Goal: Contribute content

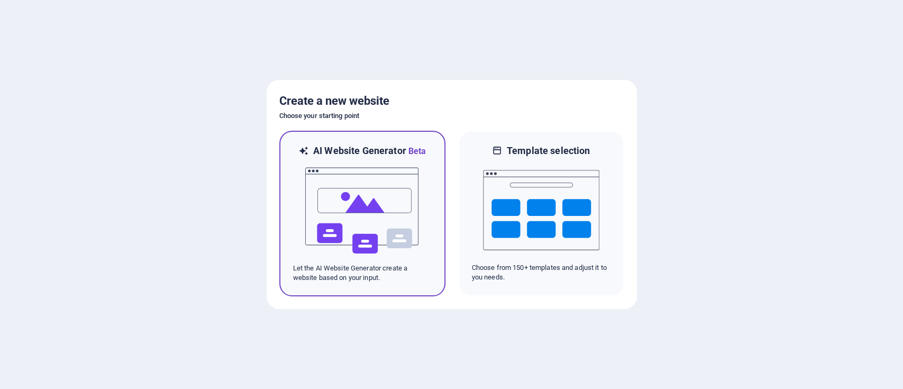
click at [408, 198] on img at bounding box center [362, 211] width 116 height 106
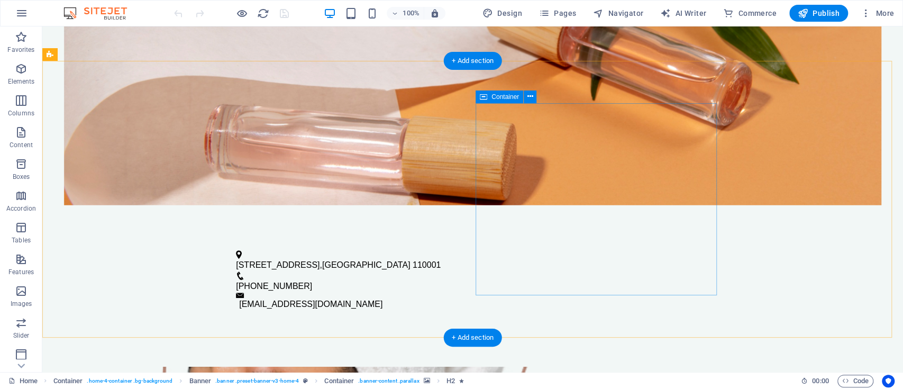
scroll to position [352, 0]
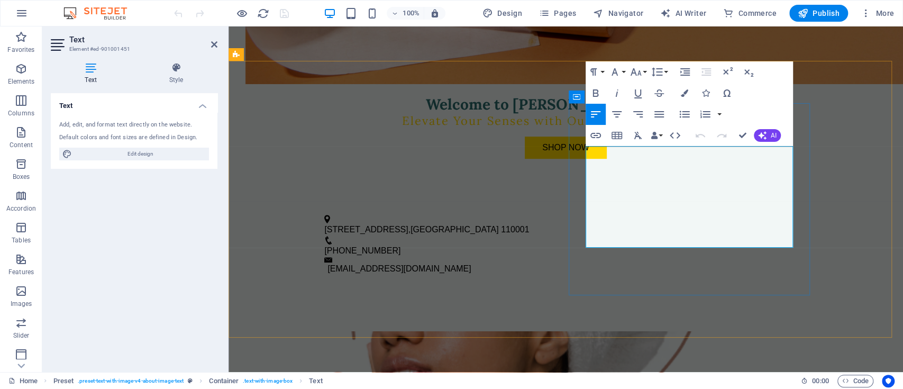
click at [769, 130] on button "AI" at bounding box center [766, 135] width 27 height 13
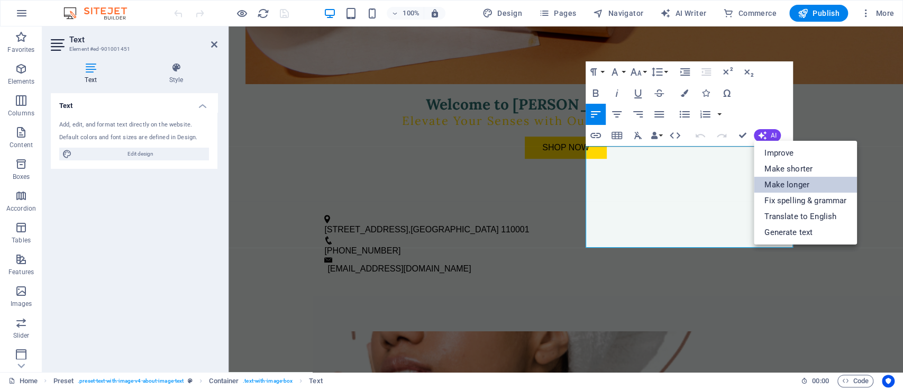
drag, startPoint x: 793, startPoint y: 179, endPoint x: 567, endPoint y: 153, distance: 227.8
click at [793, 179] on link "Make longer" at bounding box center [804, 185] width 103 height 16
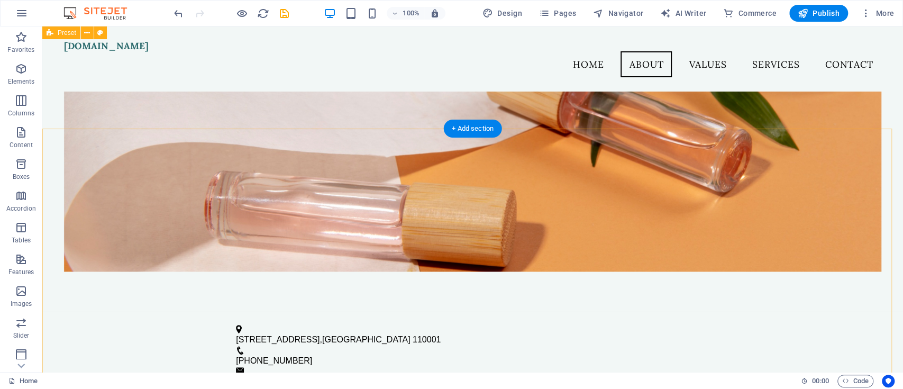
scroll to position [228, 0]
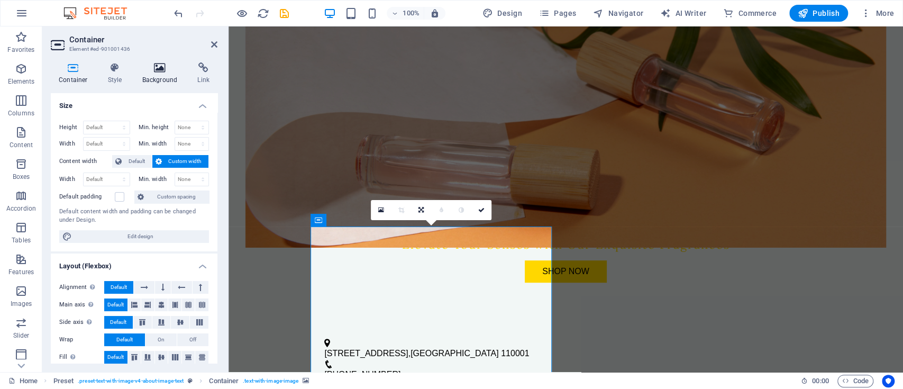
click at [169, 77] on h4 "Background" at bounding box center [162, 73] width 56 height 22
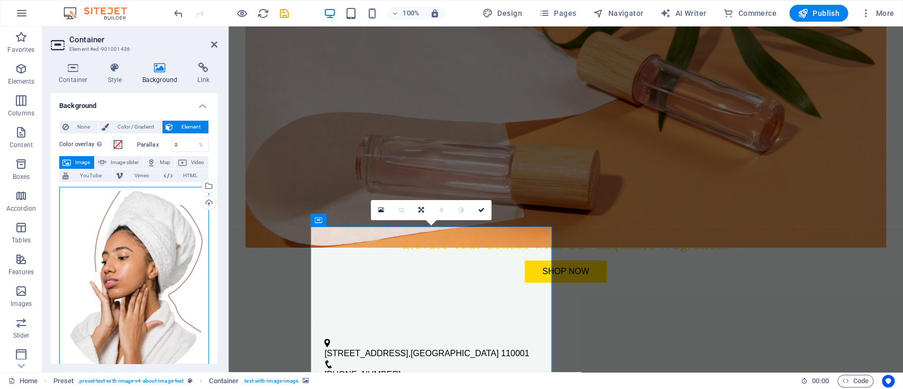
click at [157, 324] on div "Drag files here, click to choose files or select files from Files or our free s…" at bounding box center [134, 282] width 150 height 191
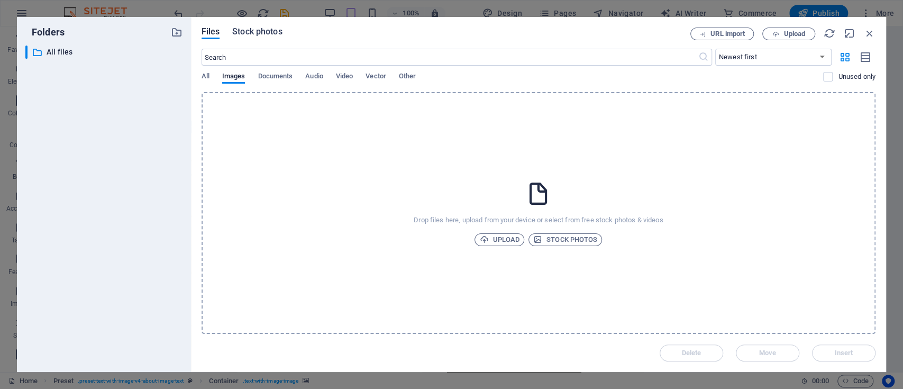
click at [265, 36] on span "Stock photos" at bounding box center [257, 31] width 50 height 13
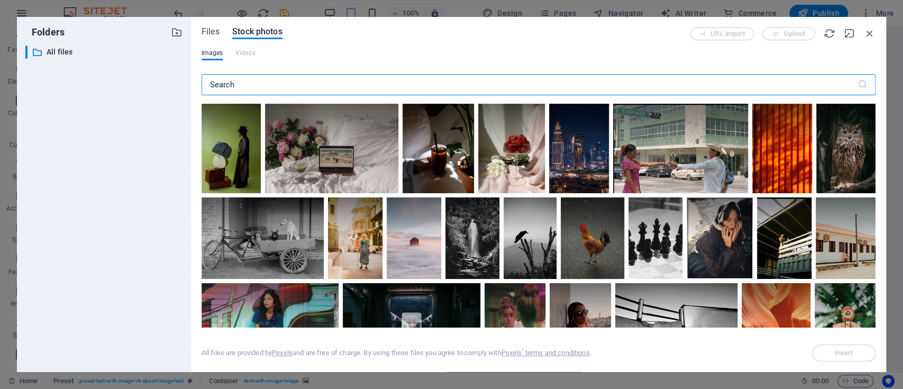
click at [268, 79] on input "text" at bounding box center [529, 84] width 656 height 21
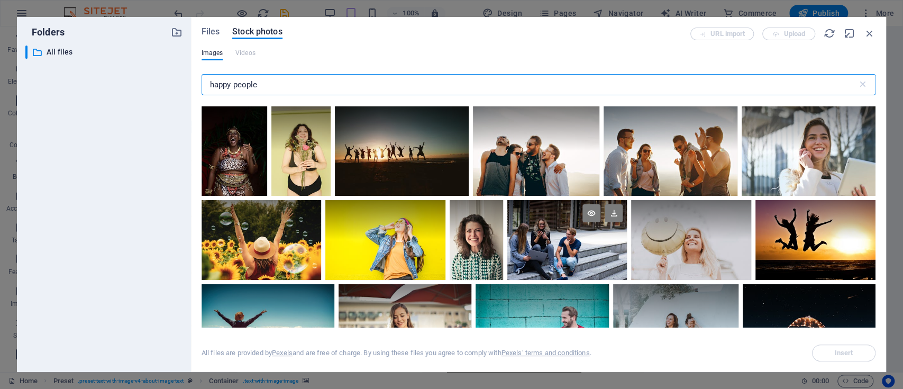
scroll to position [282, 0]
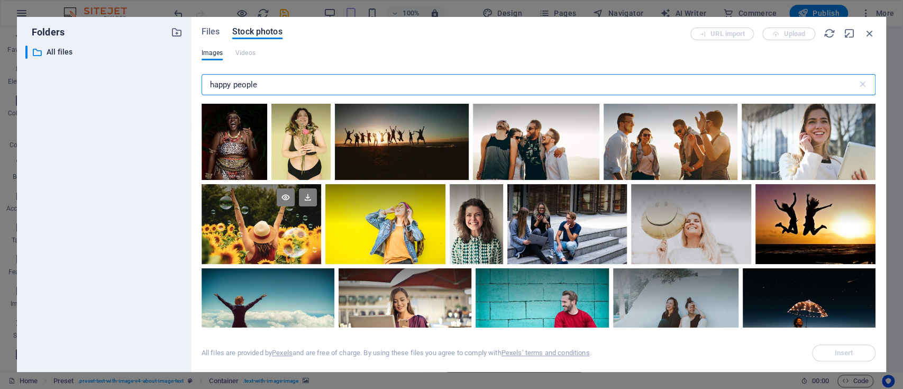
type input "happy people"
click at [275, 246] on div at bounding box center [261, 224] width 120 height 80
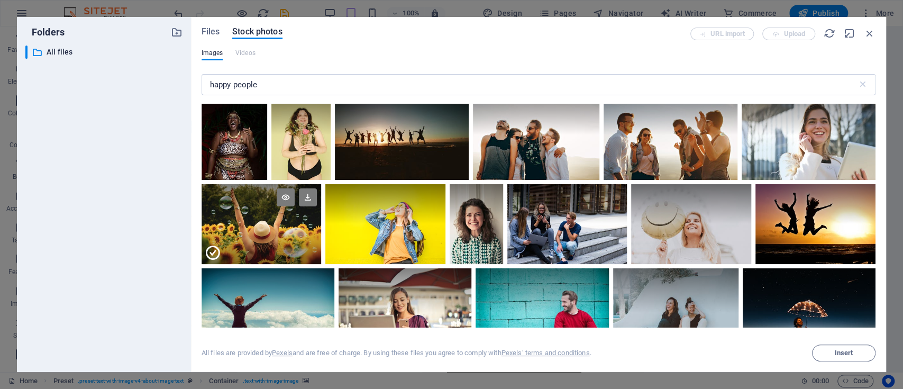
click at [275, 245] on div at bounding box center [261, 244] width 120 height 40
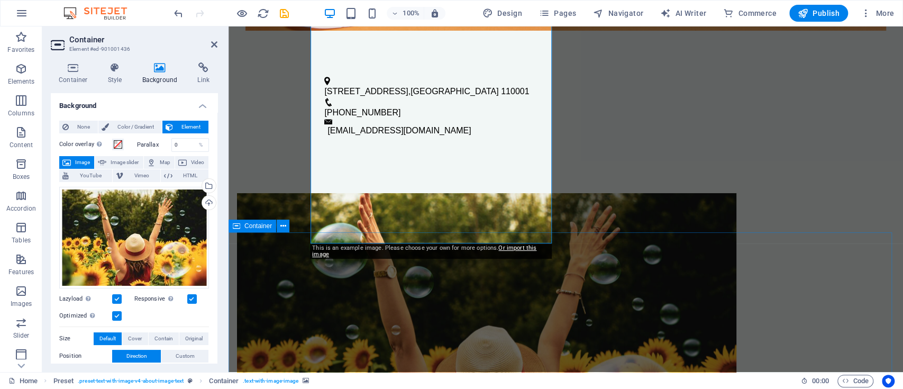
scroll to position [440, 0]
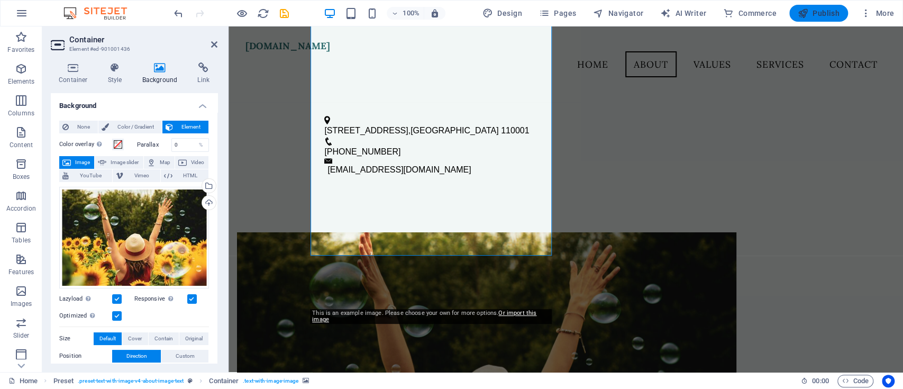
click at [821, 8] on span "Publish" at bounding box center [818, 13] width 42 height 11
